Goal: Information Seeking & Learning: Find specific page/section

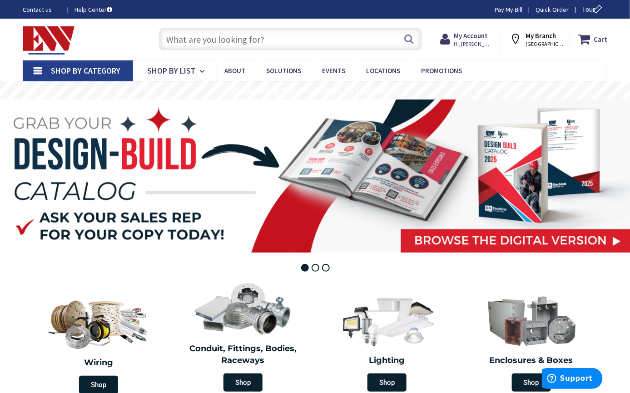
click at [184, 39] on input "text" at bounding box center [290, 39] width 263 height 23
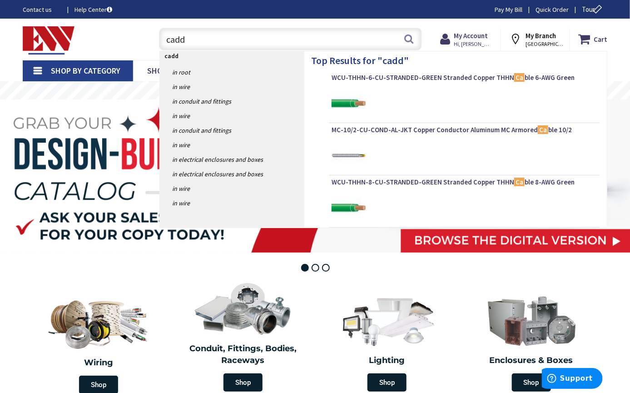
type input "caddy"
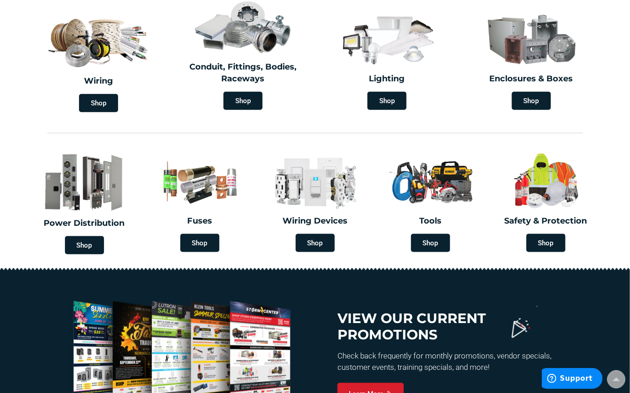
scroll to position [398, 0]
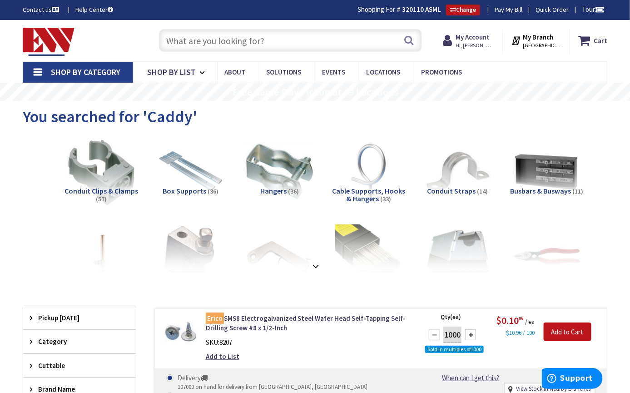
click at [248, 42] on input "text" at bounding box center [290, 40] width 263 height 23
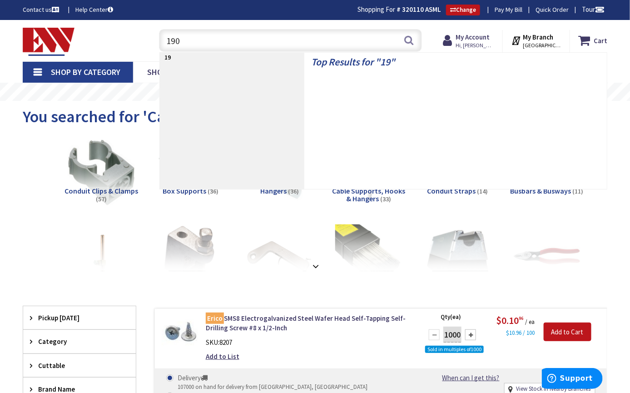
type input "1900"
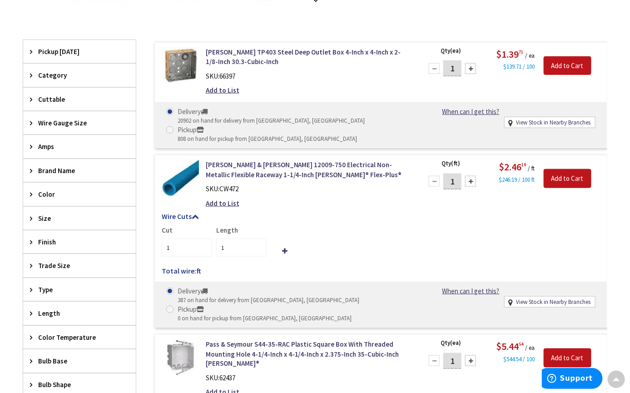
scroll to position [115, 0]
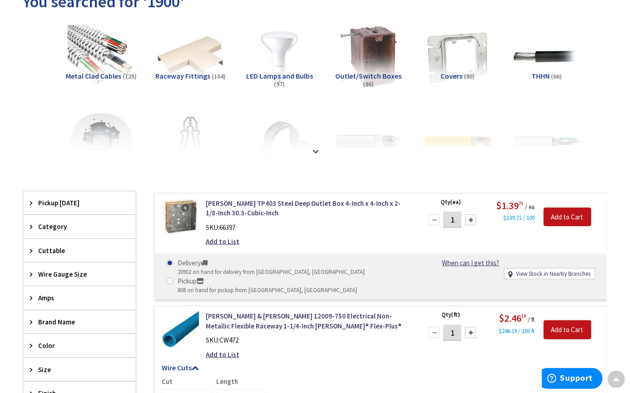
click at [453, 72] on span "Covers" at bounding box center [452, 75] width 22 height 9
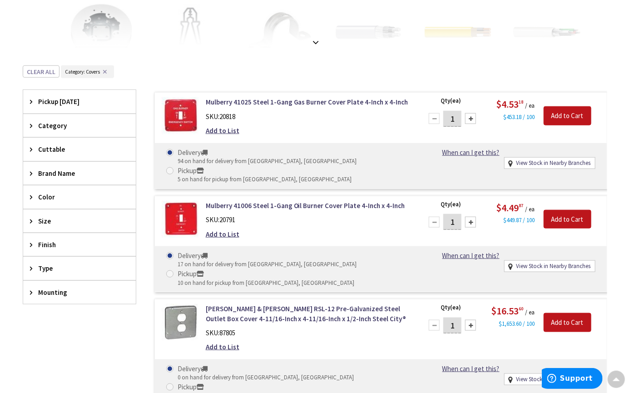
scroll to position [0, 0]
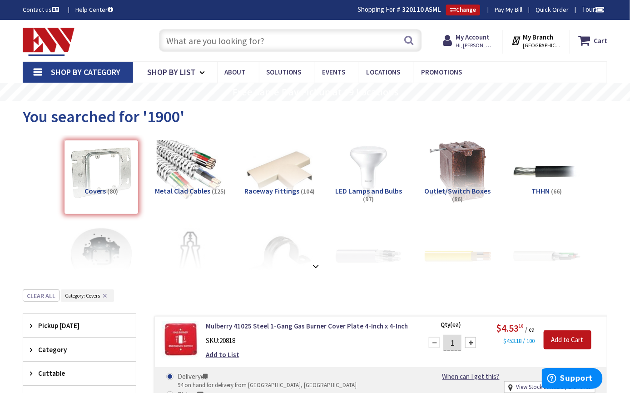
click at [91, 72] on span "Shop By Category" at bounding box center [86, 72] width 70 height 10
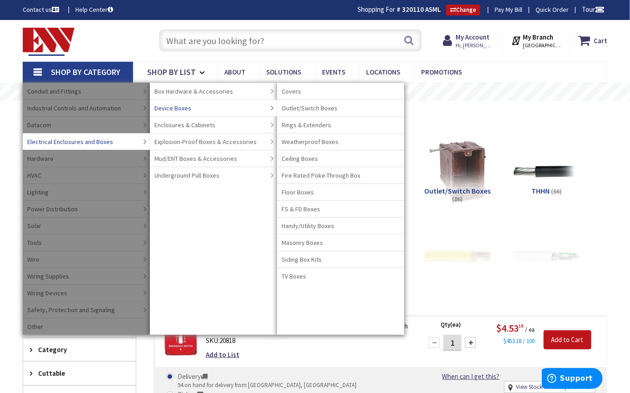
click at [184, 109] on span "Device Boxes" at bounding box center [172, 108] width 37 height 9
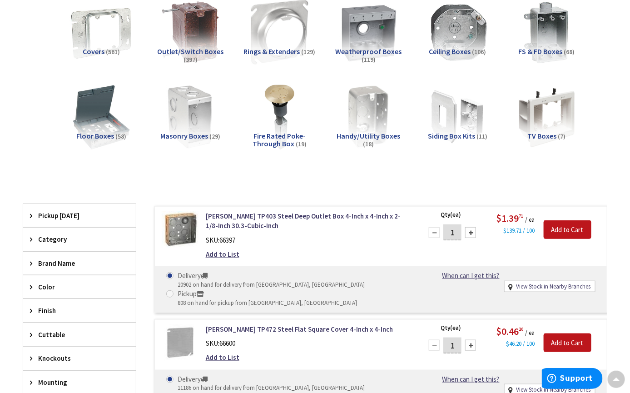
scroll to position [172, 0]
click at [278, 47] on span "Rings & Extenders" at bounding box center [272, 51] width 56 height 9
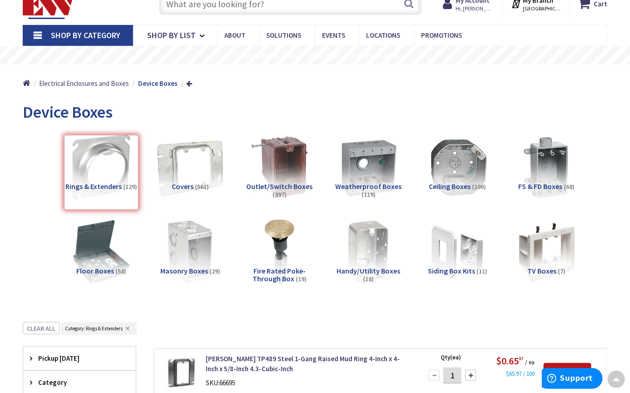
scroll to position [0, 0]
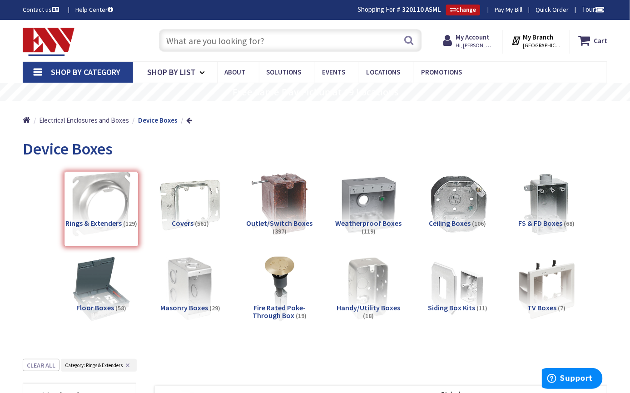
click at [215, 42] on input "text" at bounding box center [290, 40] width 263 height 23
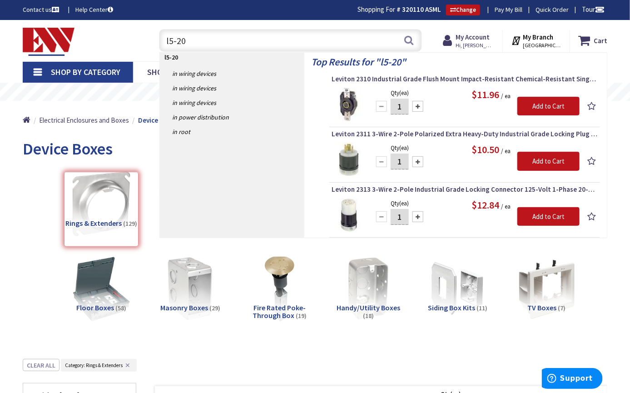
click at [216, 40] on input "l5-20" at bounding box center [290, 40] width 263 height 23
drag, startPoint x: 216, startPoint y: 40, endPoint x: 132, endPoint y: 49, distance: 84.1
click at [132, 49] on div "Toggle Nav l5-20 l5-20 Search Cart My Cart Close" at bounding box center [315, 40] width 598 height 30
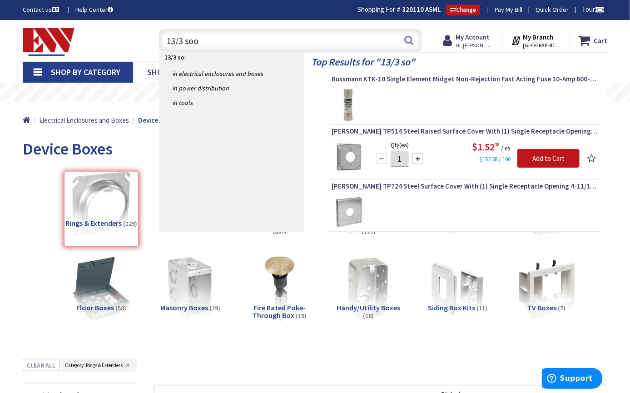
type input "13/3 soow"
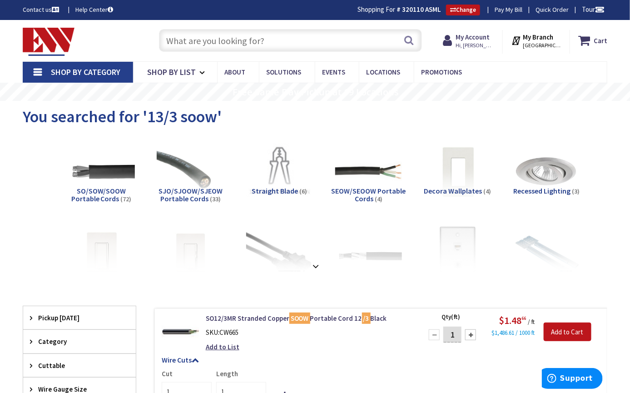
click at [224, 44] on input "text" at bounding box center [290, 40] width 263 height 23
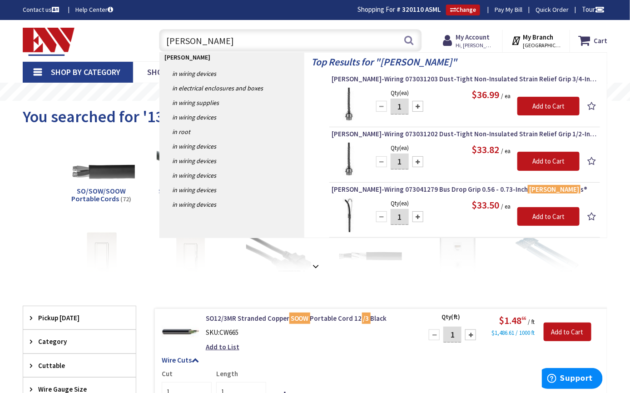
type input "kellum"
click at [411, 44] on button "Search" at bounding box center [409, 40] width 12 height 20
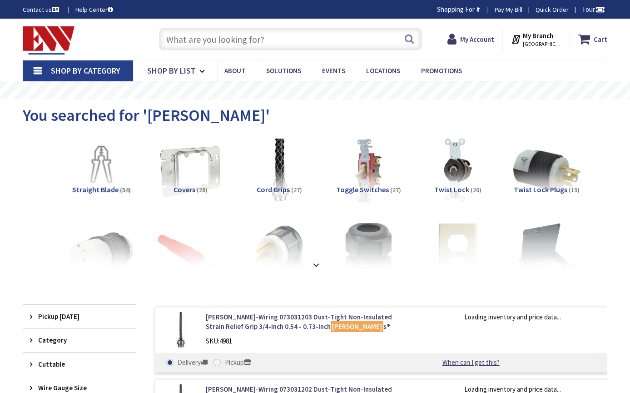
click at [211, 40] on input "text" at bounding box center [290, 39] width 263 height 23
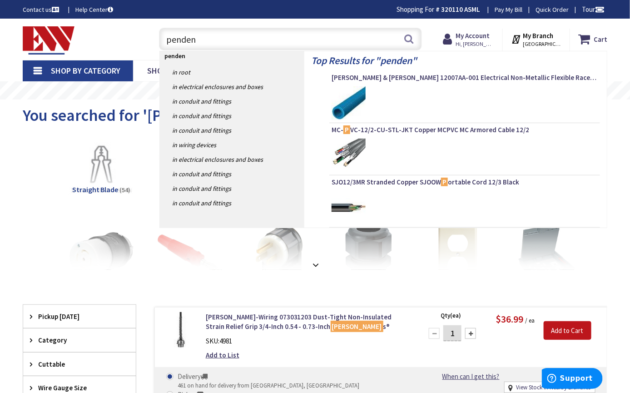
type input "pendent"
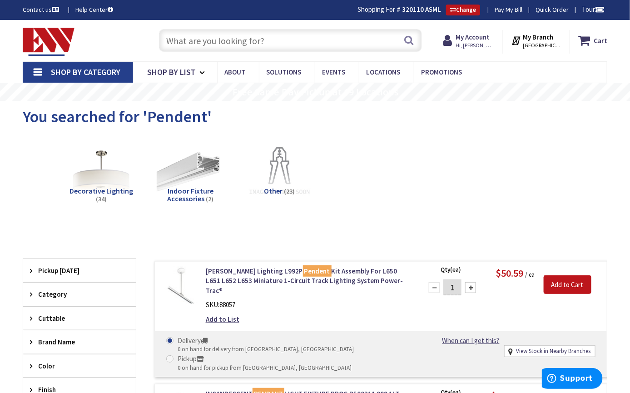
click at [276, 41] on input "text" at bounding box center [290, 40] width 263 height 23
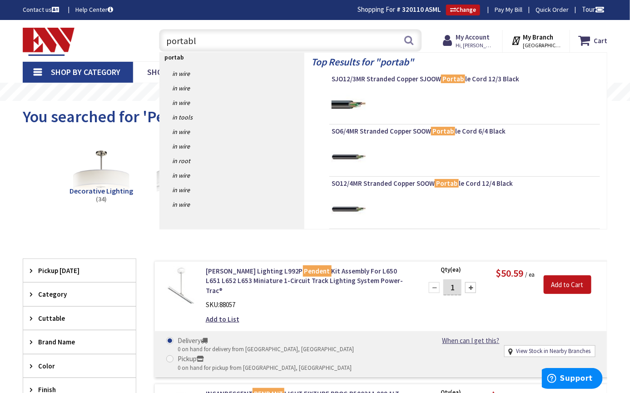
type input "portable"
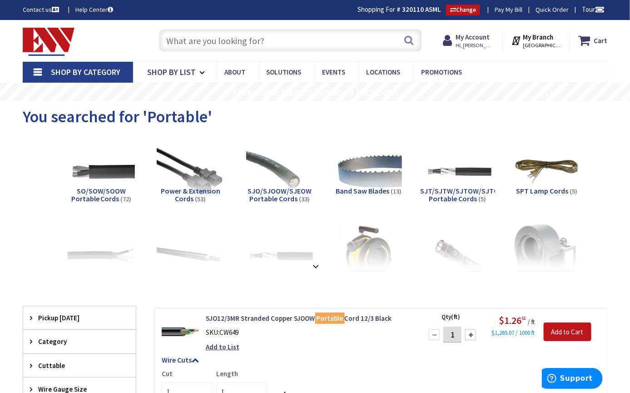
click at [445, 117] on div "You searched for 'Portable'" at bounding box center [315, 118] width 585 height 34
click at [225, 41] on input "text" at bounding box center [290, 40] width 263 height 23
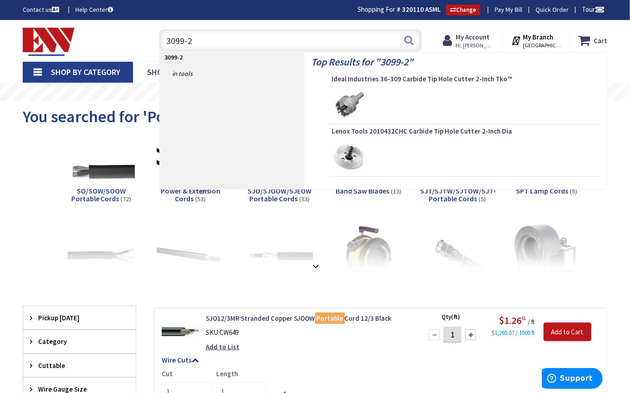
type input "3099-2y"
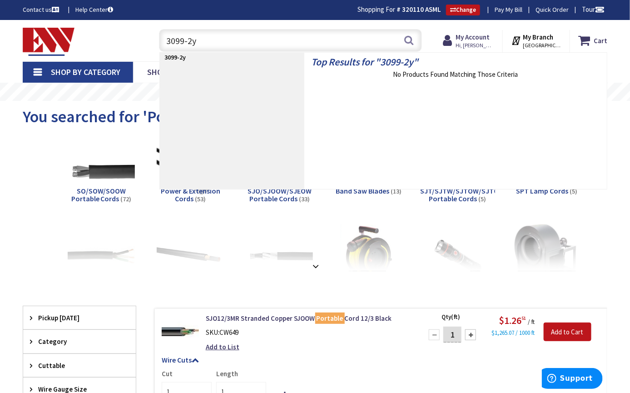
drag, startPoint x: 229, startPoint y: 39, endPoint x: 144, endPoint y: 48, distance: 85.4
click at [144, 48] on div "Toggle Nav 3099-2y 3099-2y Search Cart My Cart Close" at bounding box center [315, 40] width 598 height 30
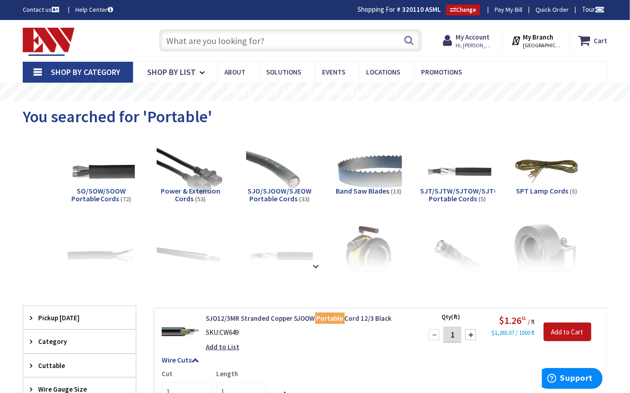
click at [274, 41] on input "text" at bounding box center [290, 40] width 263 height 23
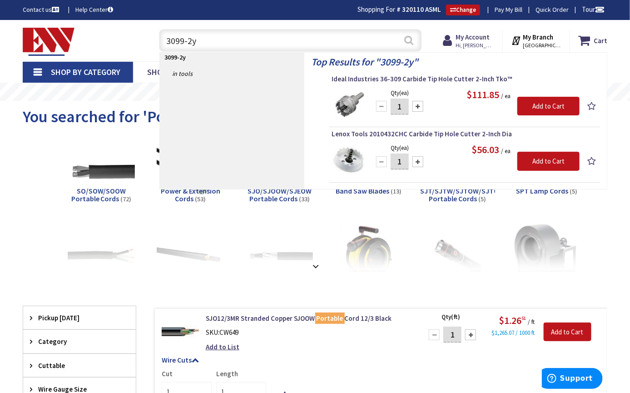
type input "3099-2y"
click at [413, 37] on button "Search" at bounding box center [409, 40] width 12 height 20
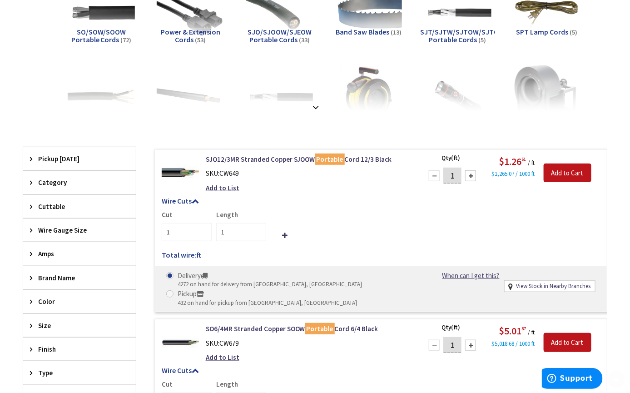
scroll to position [170, 0]
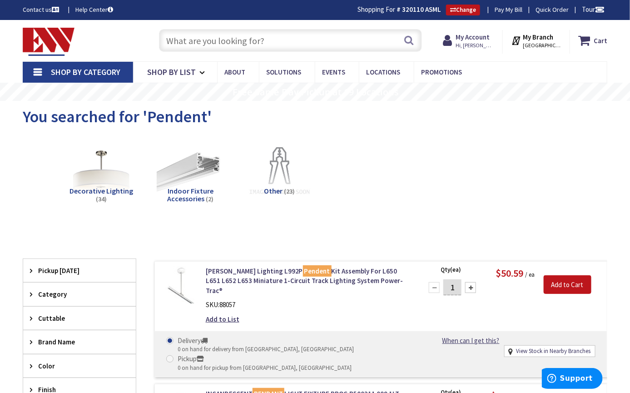
click at [107, 75] on span "Shop By Category" at bounding box center [86, 72] width 70 height 10
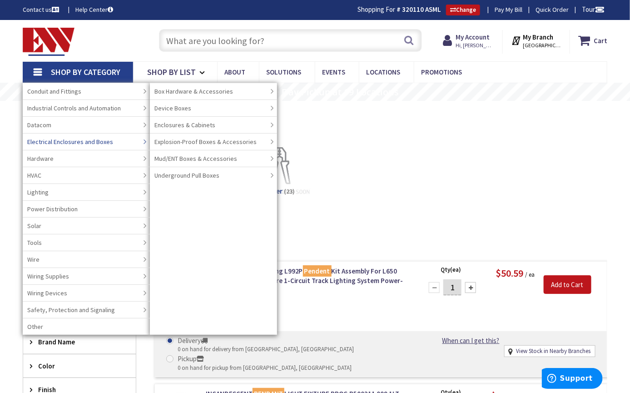
click at [56, 140] on span "Electrical Enclosures and Boxes" at bounding box center [70, 141] width 86 height 9
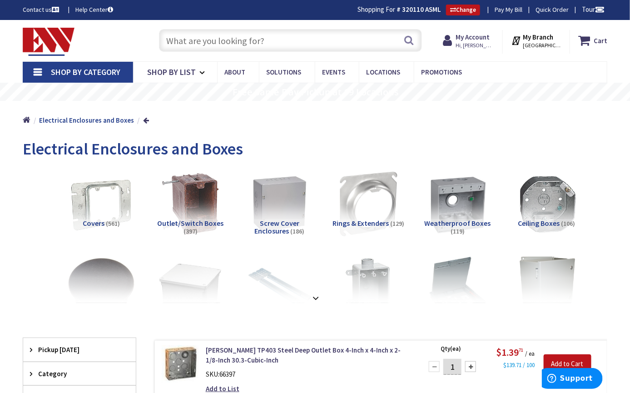
click at [74, 77] on span "Shop By Category" at bounding box center [86, 72] width 70 height 10
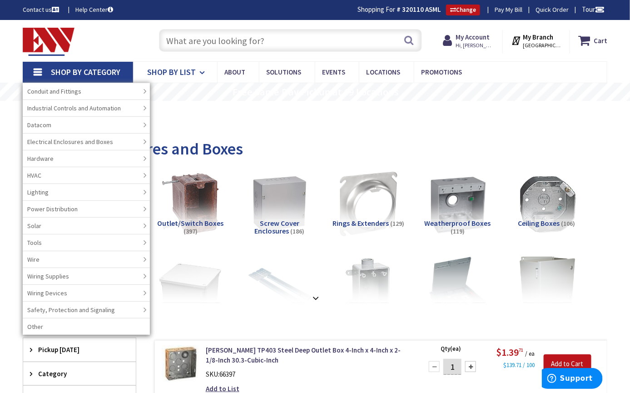
click at [178, 77] on span "Shop By List" at bounding box center [171, 72] width 49 height 10
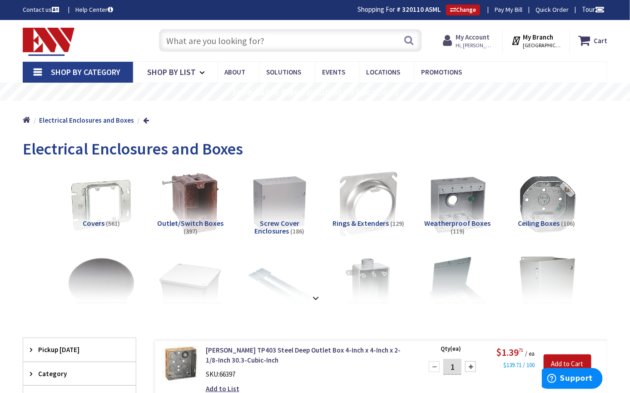
click at [485, 37] on strong "My Account" at bounding box center [473, 37] width 34 height 9
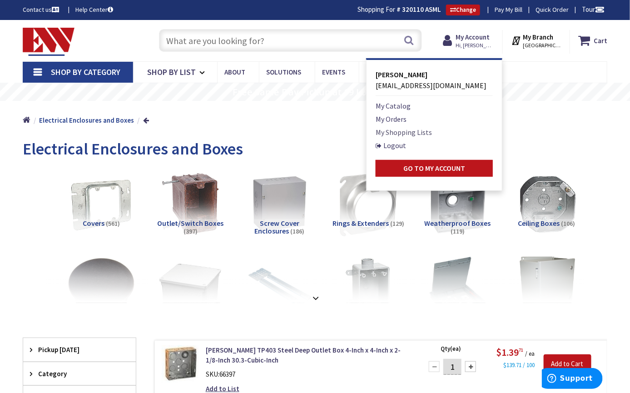
click at [408, 129] on link "My Shopping Lists" at bounding box center [404, 132] width 56 height 11
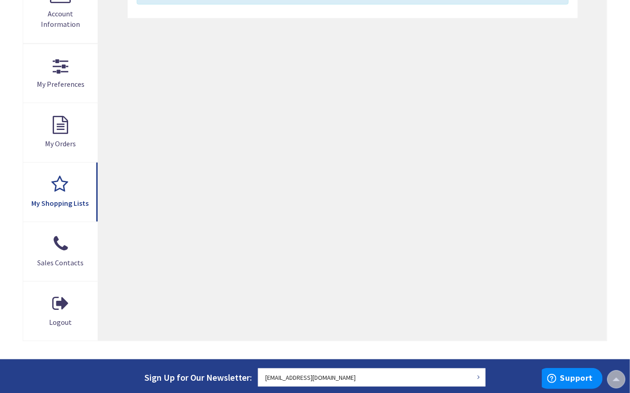
scroll to position [228, 0]
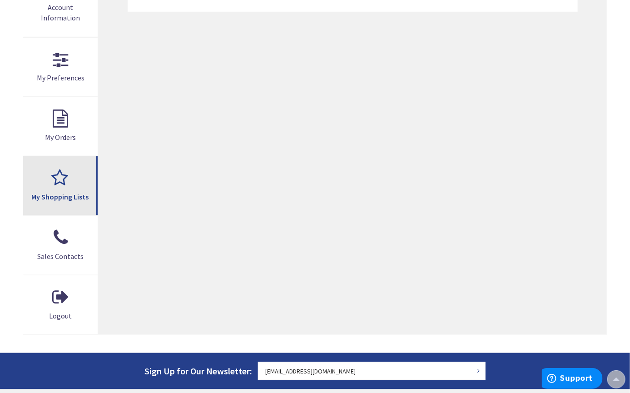
click at [67, 197] on span "My Shopping Lists" at bounding box center [59, 196] width 57 height 9
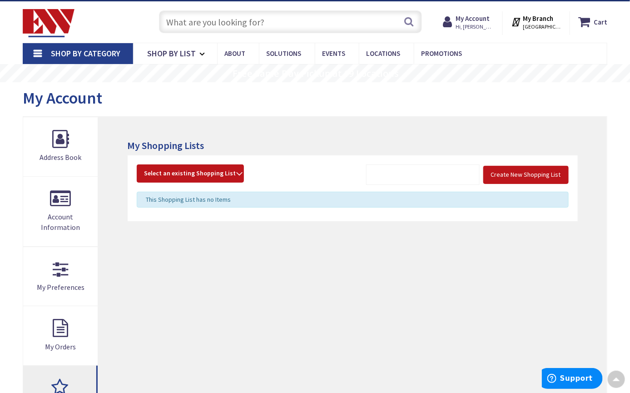
scroll to position [1, 0]
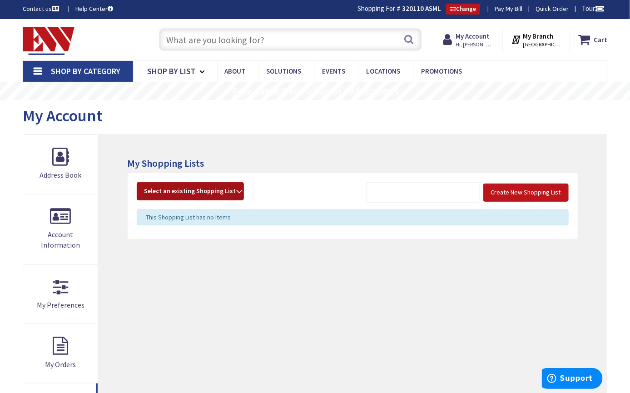
click at [226, 189] on strong "Select an existing Shopping List" at bounding box center [190, 191] width 92 height 11
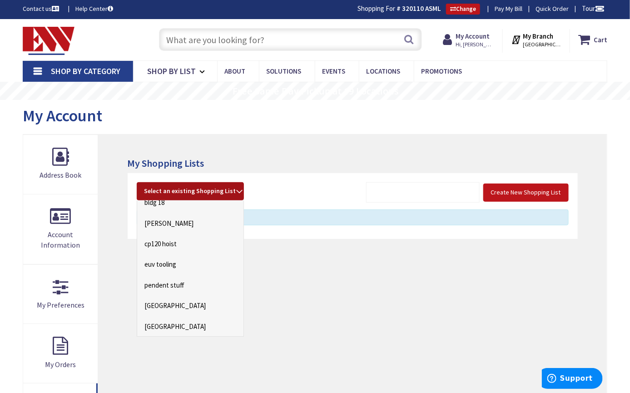
scroll to position [153, 0]
click at [174, 266] on link "pendent stuff" at bounding box center [190, 264] width 106 height 20
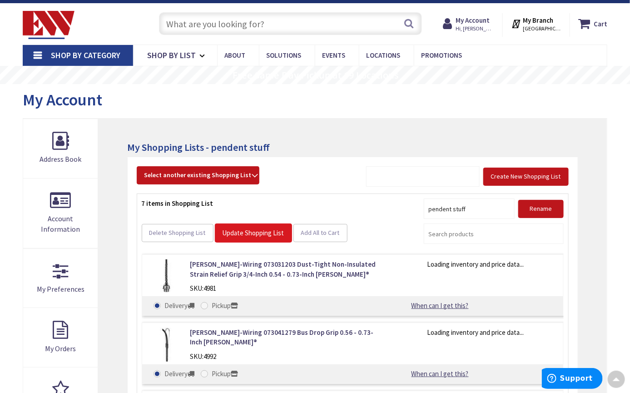
scroll to position [7, 0]
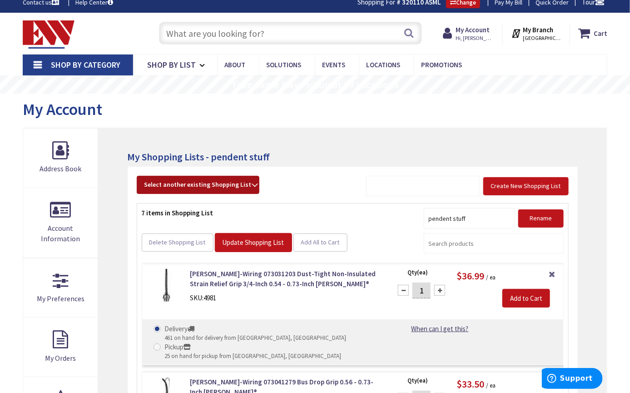
click at [246, 184] on strong "Select another existing Shopping List" at bounding box center [197, 184] width 107 height 11
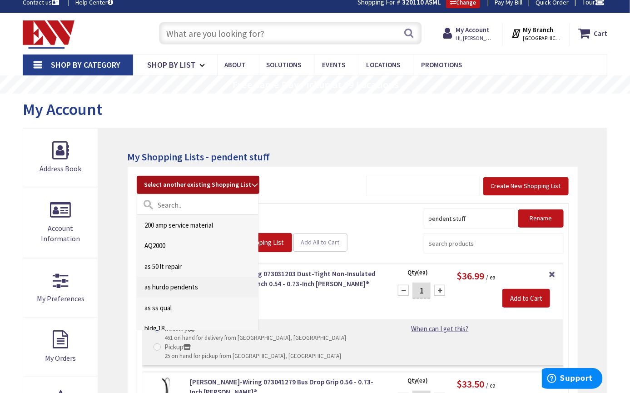
click at [176, 287] on link "as hurdo pendents" at bounding box center [197, 287] width 121 height 20
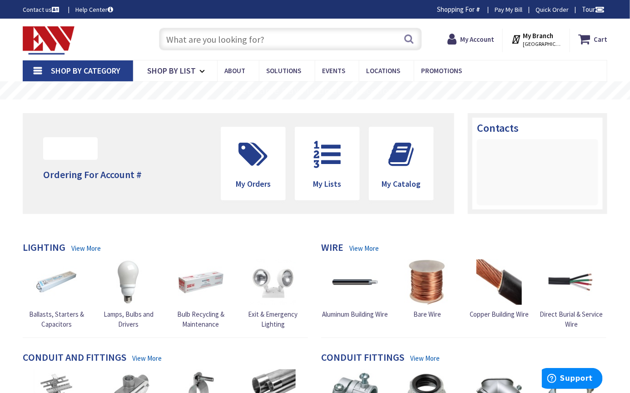
click at [239, 44] on input "text" at bounding box center [290, 39] width 263 height 23
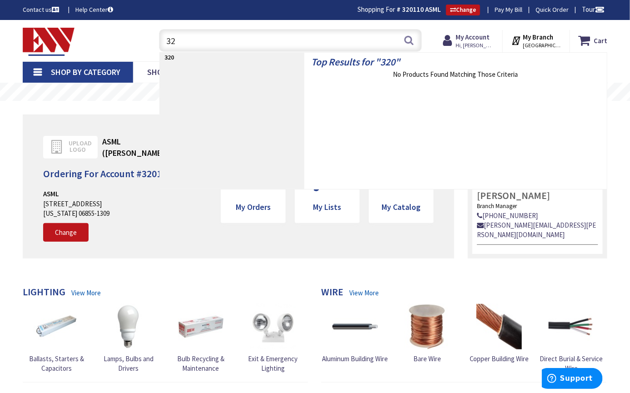
type input "3"
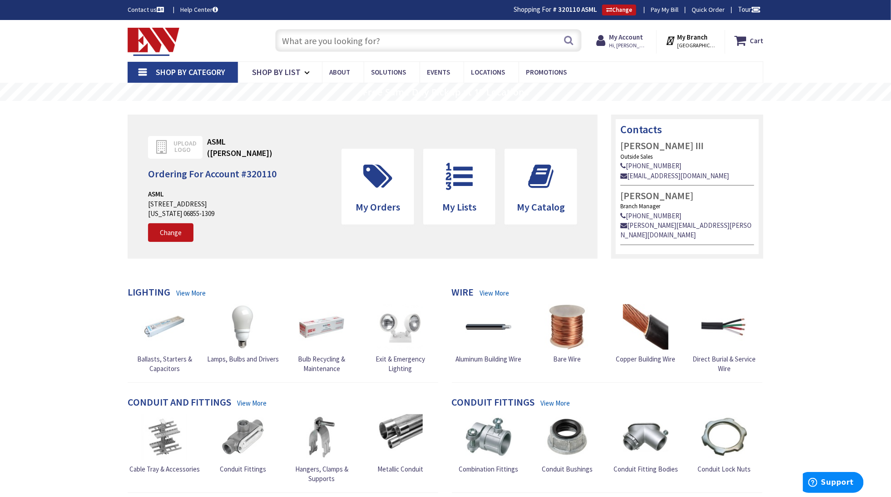
click at [366, 40] on input "text" at bounding box center [428, 40] width 307 height 23
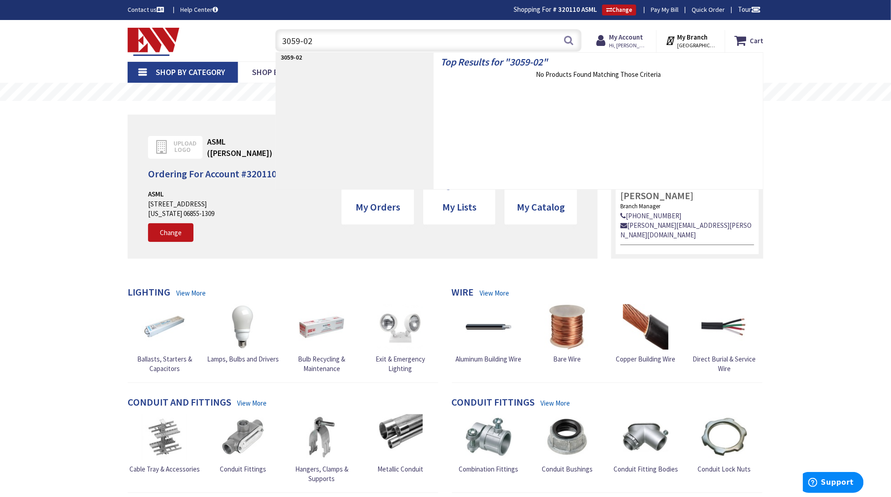
type input "3059-02y"
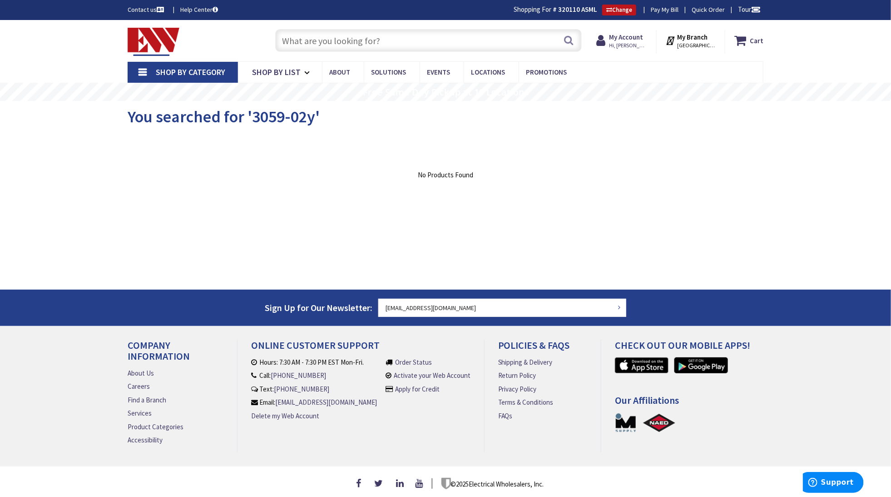
click at [364, 41] on input "text" at bounding box center [428, 40] width 307 height 23
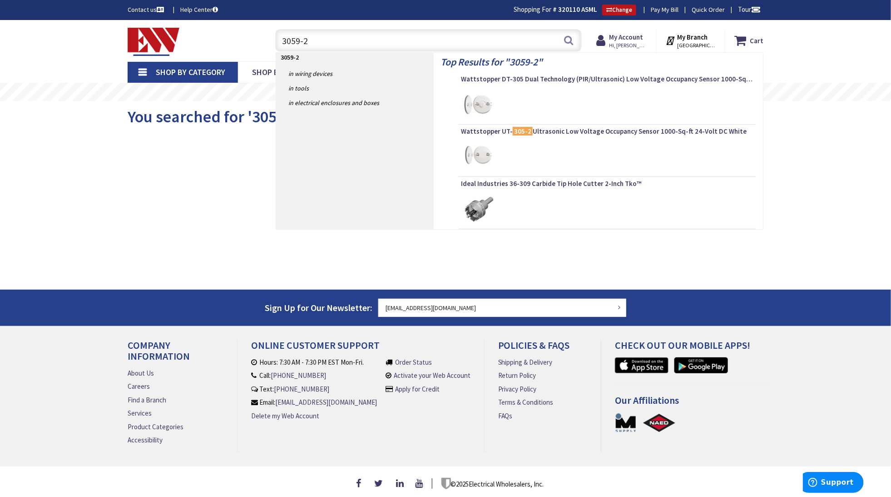
type input "3059-2y"
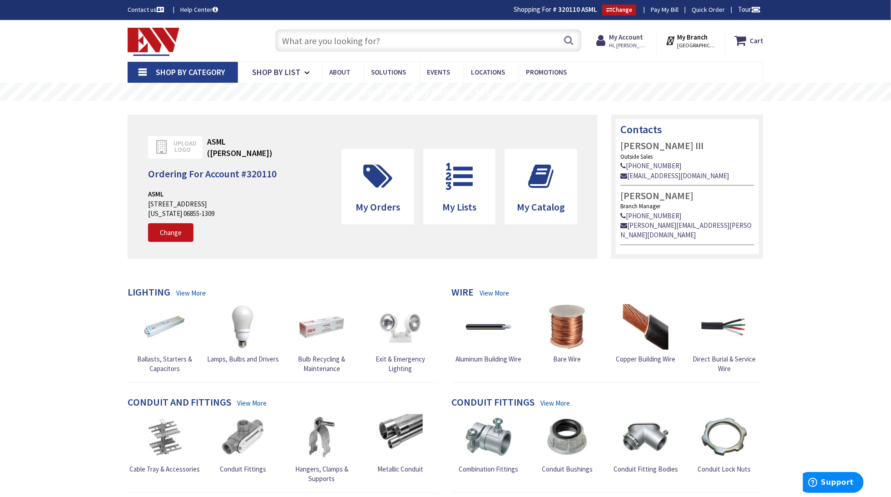
click at [325, 40] on input "text" at bounding box center [428, 40] width 307 height 23
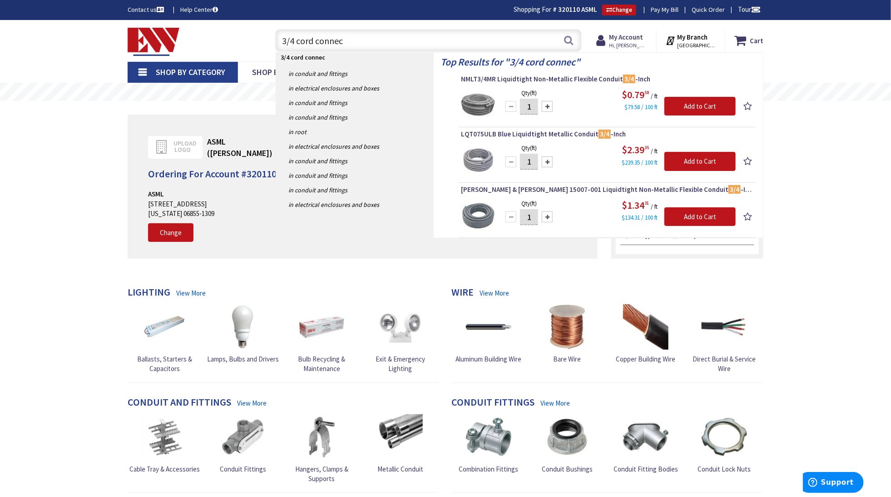
type input "3/4 cord connect"
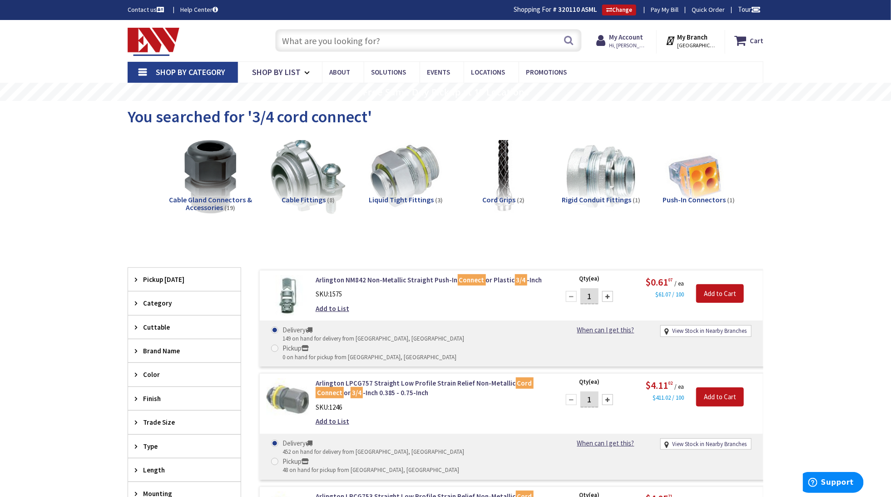
click at [367, 39] on input "text" at bounding box center [428, 40] width 307 height 23
click at [201, 67] on span "Shop By Category" at bounding box center [191, 72] width 70 height 10
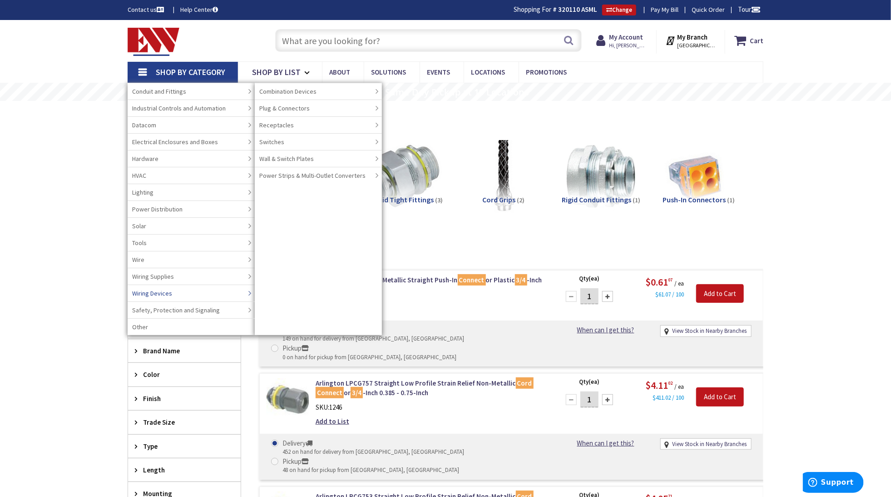
click at [152, 293] on span "Wiring Devices" at bounding box center [152, 293] width 40 height 9
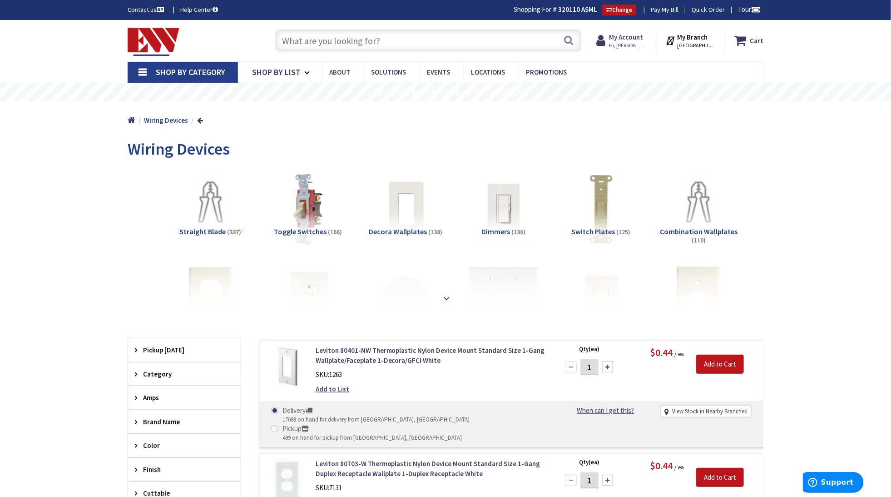
click at [453, 300] on div at bounding box center [445, 278] width 591 height 50
click at [448, 298] on strong at bounding box center [446, 296] width 11 height 10
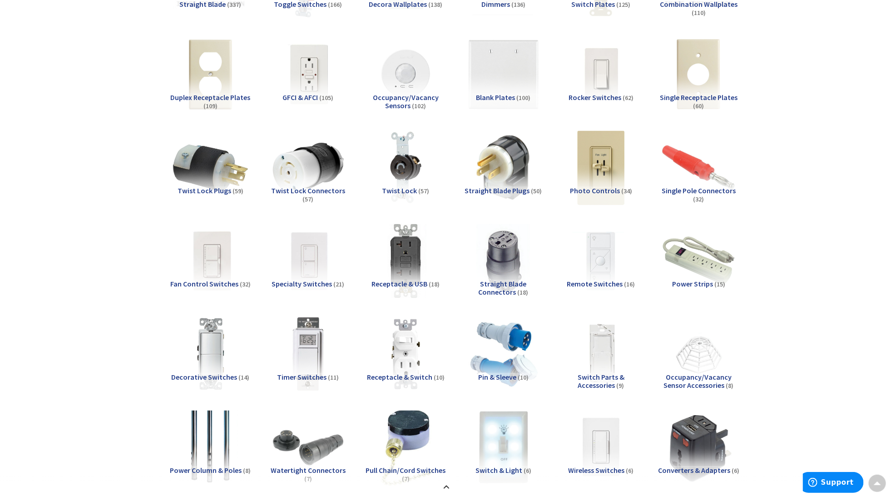
scroll to position [57, 0]
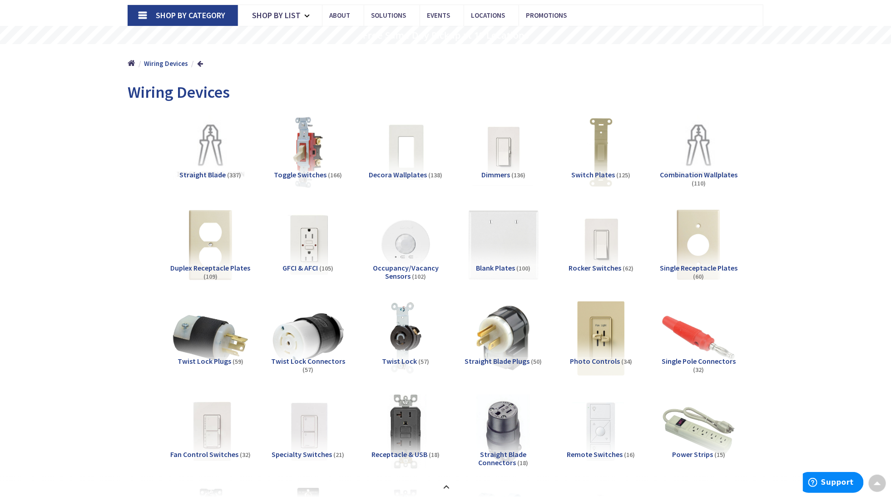
click at [212, 173] on span "Straight Blade" at bounding box center [203, 174] width 46 height 9
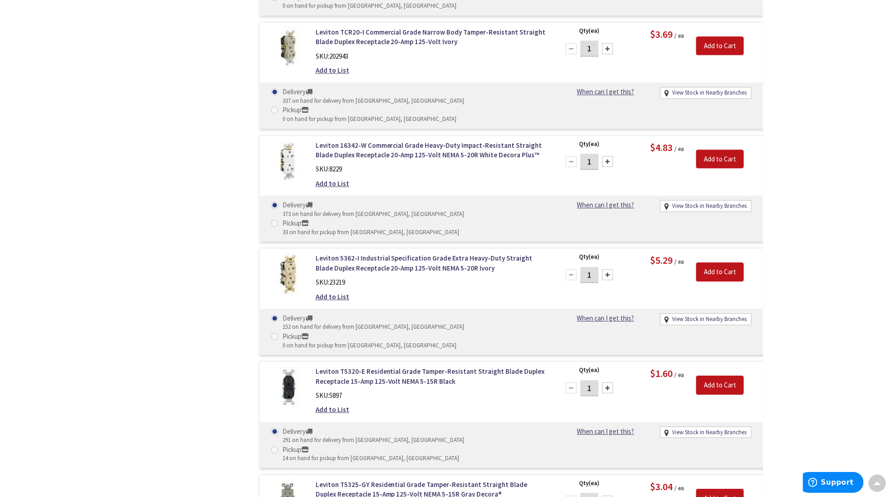
scroll to position [3016, 0]
